Goal: Task Accomplishment & Management: Use online tool/utility

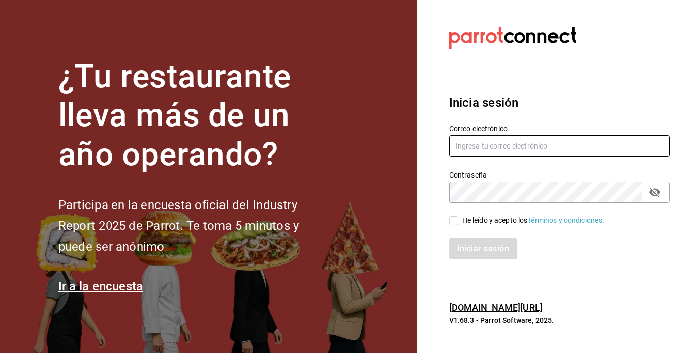
type input "[EMAIL_ADDRESS][DOMAIN_NAME]"
click at [454, 222] on input "He leído y acepto los Términos y condiciones." at bounding box center [453, 220] width 9 height 9
checkbox input "true"
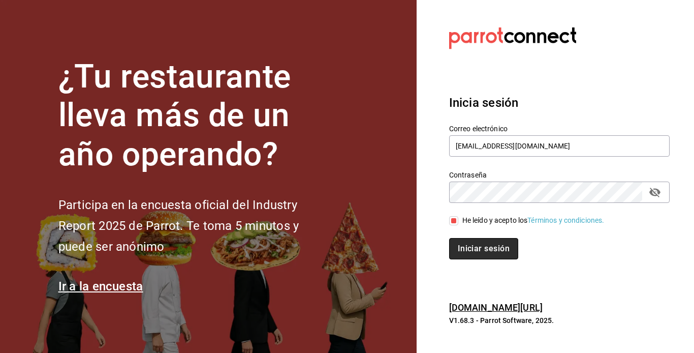
click at [467, 245] on button "Iniciar sesión" at bounding box center [483, 248] width 69 height 21
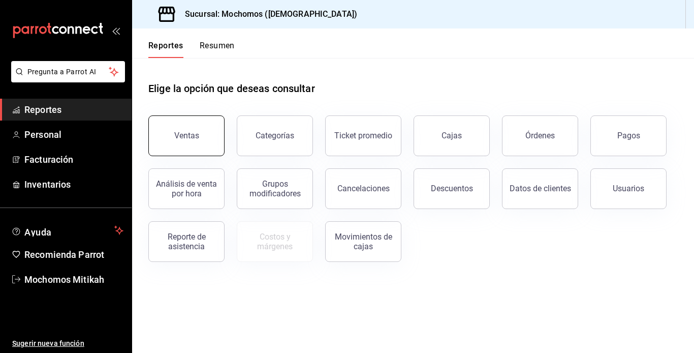
click at [175, 135] on div "Ventas" at bounding box center [186, 136] width 25 height 10
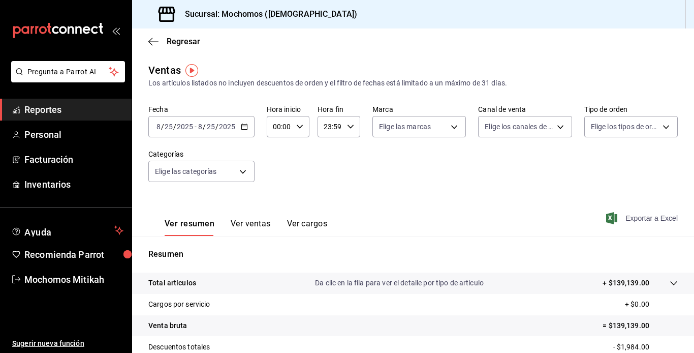
click at [627, 220] on span "Exportar a Excel" at bounding box center [643, 218] width 70 height 12
click at [154, 38] on icon "button" at bounding box center [153, 41] width 10 height 9
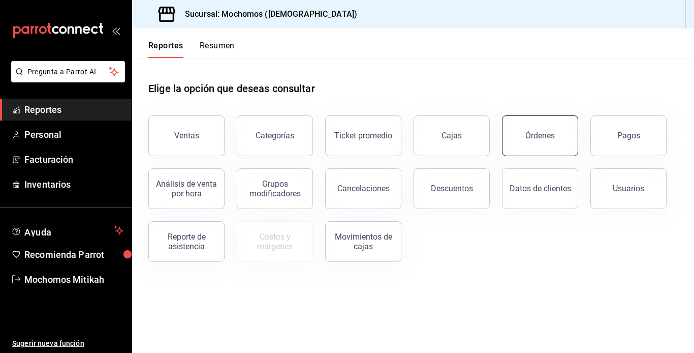
click at [520, 144] on button "Órdenes" at bounding box center [540, 135] width 76 height 41
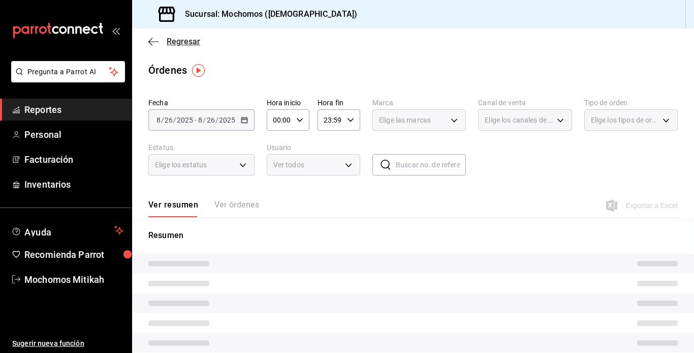
click at [153, 41] on icon "button" at bounding box center [153, 41] width 10 height 1
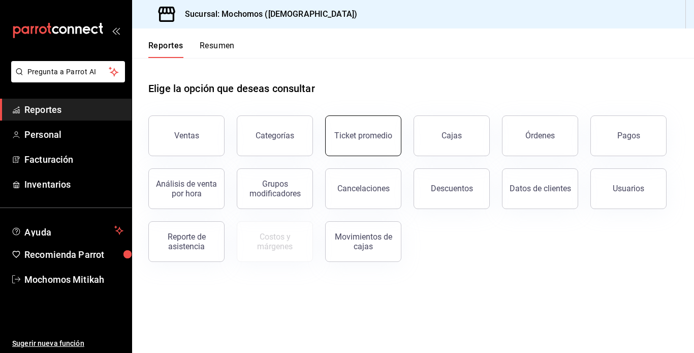
click at [347, 133] on div "Ticket promedio" at bounding box center [363, 136] width 58 height 10
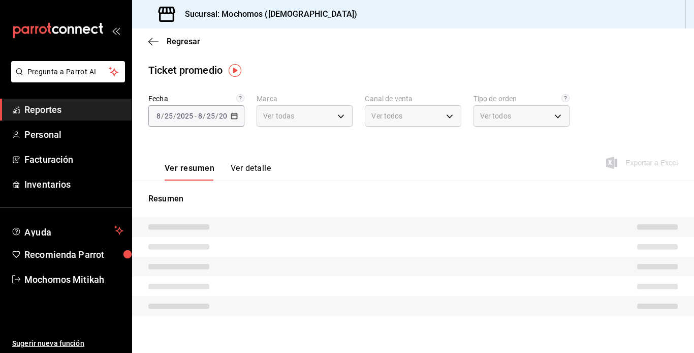
type input "d0e5f648-281b-433d-bf08-9501e0541b8c"
type input "PARROT,UBER_EATS,RAPPI,DIDI_FOOD,ONLINE"
type input "cc440b54-242b-418e-867f-ce57fb098104,EXTERNAL,95b7c8a9-84d2-4e3b-995f-2f2c21fa6…"
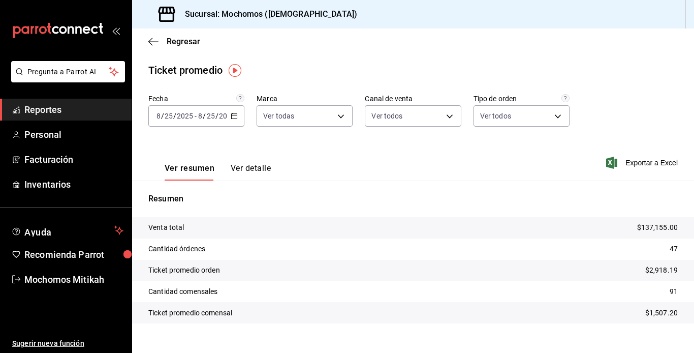
click at [233, 113] on icon "button" at bounding box center [234, 115] width 7 height 7
click at [158, 40] on icon "button" at bounding box center [153, 41] width 10 height 9
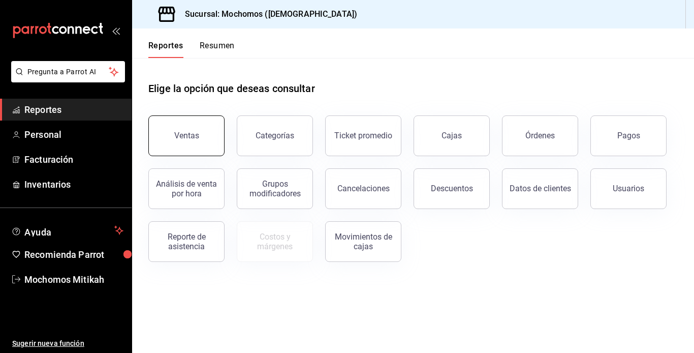
click at [212, 141] on button "Ventas" at bounding box center [186, 135] width 76 height 41
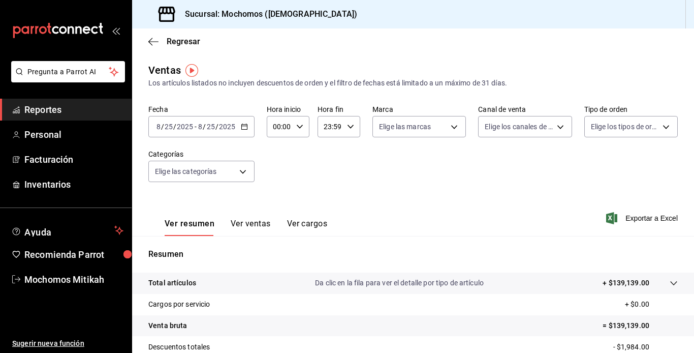
click at [240, 130] on div "[DATE] [DATE] - [DATE] [DATE]" at bounding box center [201, 126] width 106 height 21
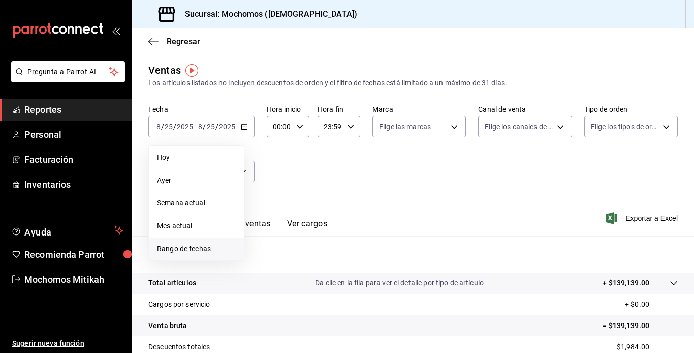
click at [186, 245] on span "Rango de fechas" at bounding box center [196, 248] width 79 height 11
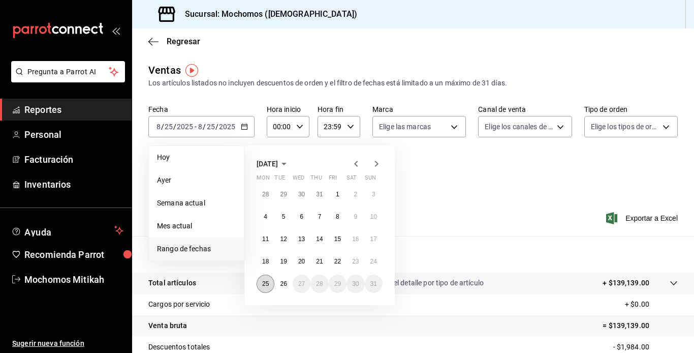
click at [268, 285] on abbr "25" at bounding box center [265, 283] width 7 height 7
click at [282, 287] on abbr "26" at bounding box center [283, 283] width 7 height 7
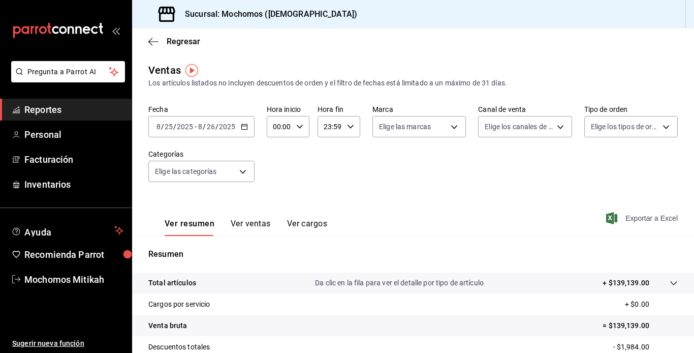
click at [608, 222] on icon "button" at bounding box center [611, 218] width 11 height 12
click at [152, 44] on icon "button" at bounding box center [150, 42] width 4 height 8
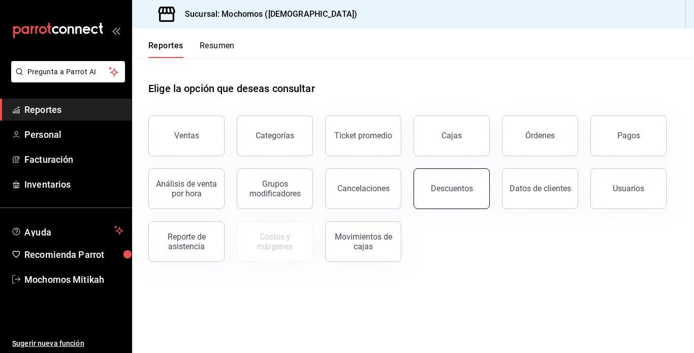
click at [435, 194] on button "Descuentos" at bounding box center [452, 188] width 76 height 41
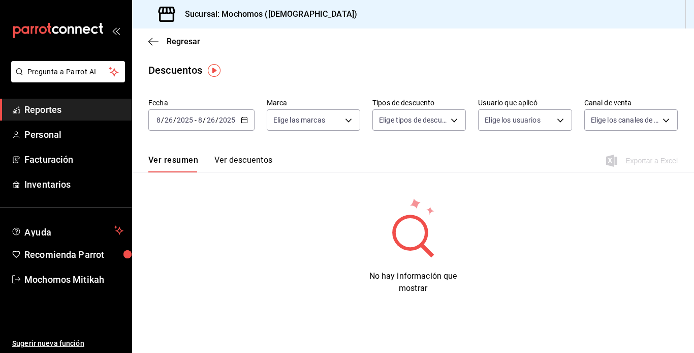
click at [241, 118] on icon "button" at bounding box center [244, 119] width 7 height 7
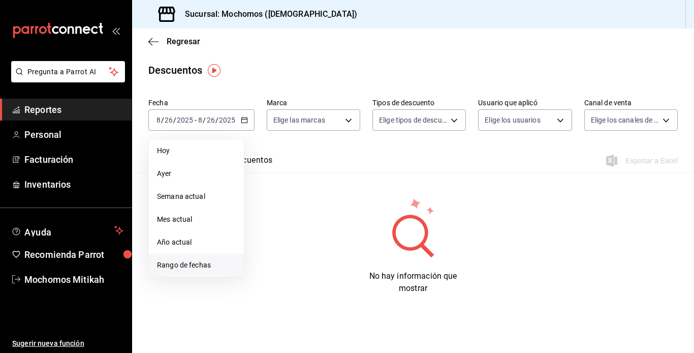
click at [183, 262] on span "Rango de fechas" at bounding box center [196, 265] width 79 height 11
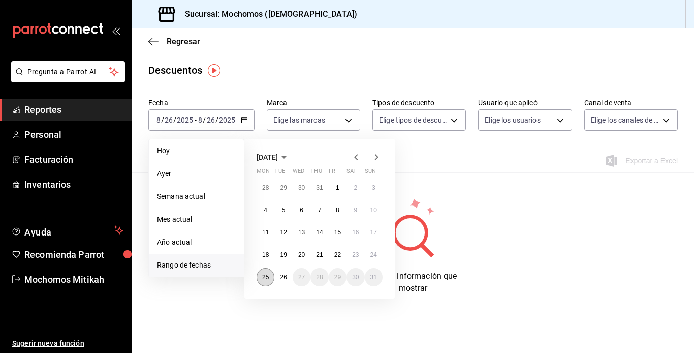
click at [264, 274] on abbr "25" at bounding box center [265, 276] width 7 height 7
click at [279, 276] on button "26" at bounding box center [283, 277] width 18 height 18
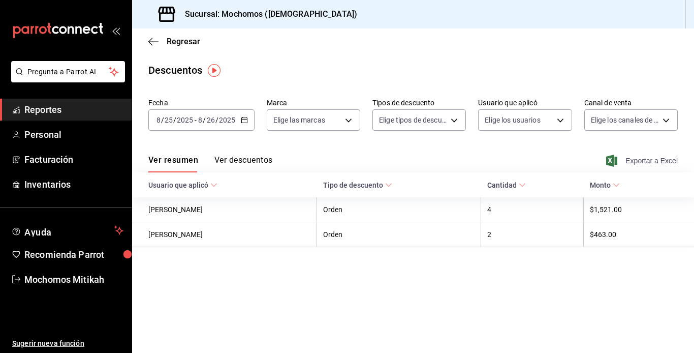
click at [619, 162] on span "Exportar a Excel" at bounding box center [643, 161] width 70 height 12
